Goal: Transaction & Acquisition: Purchase product/service

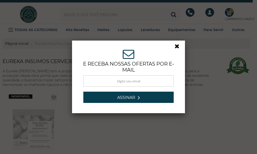
click at [176, 47] on link at bounding box center [179, 47] width 9 height 9
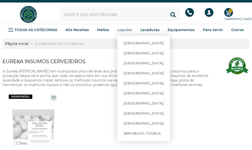
click at [125, 29] on strong "Lúpulos" at bounding box center [125, 30] width 15 height 5
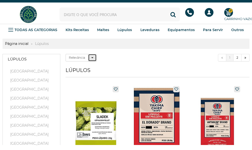
click at [93, 57] on icon at bounding box center [93, 58] width 2 height 4
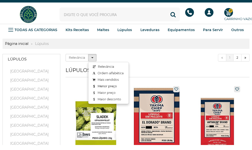
click at [106, 86] on link "Menor preço" at bounding box center [109, 86] width 40 height 7
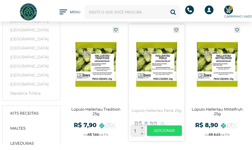
scroll to position [128, 0]
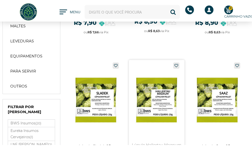
click at [156, 88] on link at bounding box center [157, 118] width 56 height 117
